Goal: Find specific page/section

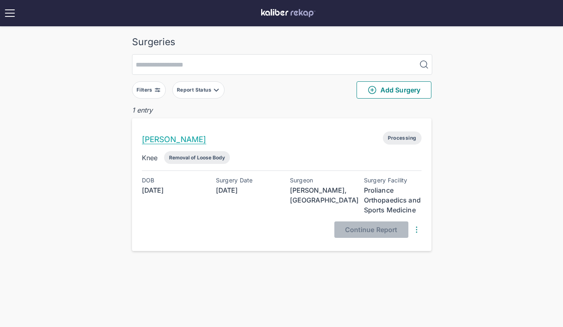
click at [175, 140] on link "[PERSON_NAME]" at bounding box center [174, 139] width 65 height 9
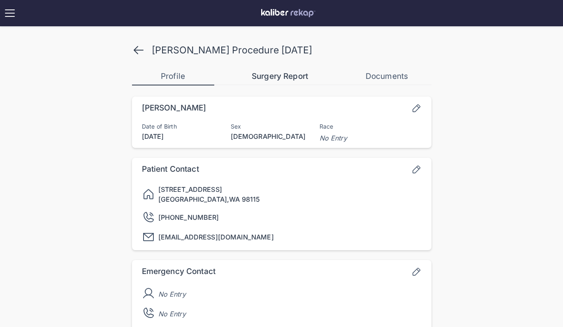
click at [264, 81] on button "Surgery Report" at bounding box center [280, 76] width 82 height 16
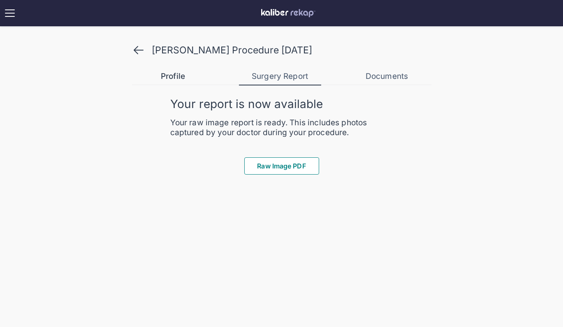
click at [178, 75] on div "Profile" at bounding box center [173, 77] width 82 height 10
